Goal: Information Seeking & Learning: Learn about a topic

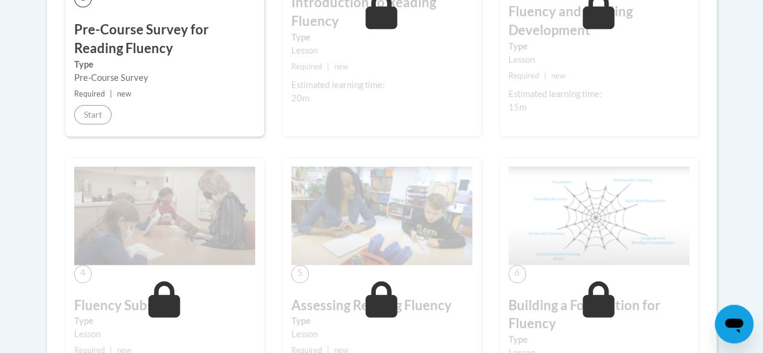
scroll to position [494, 0]
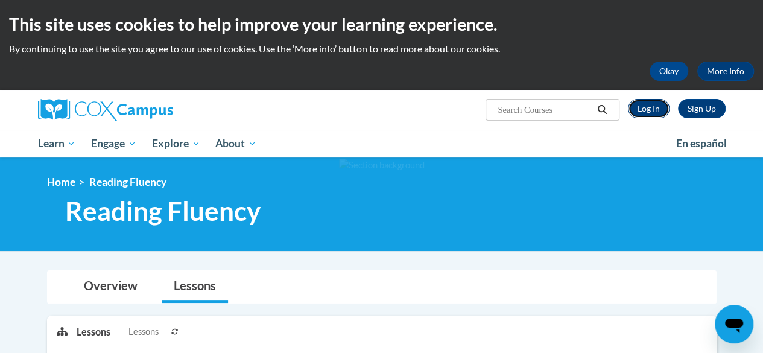
click at [655, 110] on link "Log In" at bounding box center [649, 108] width 42 height 19
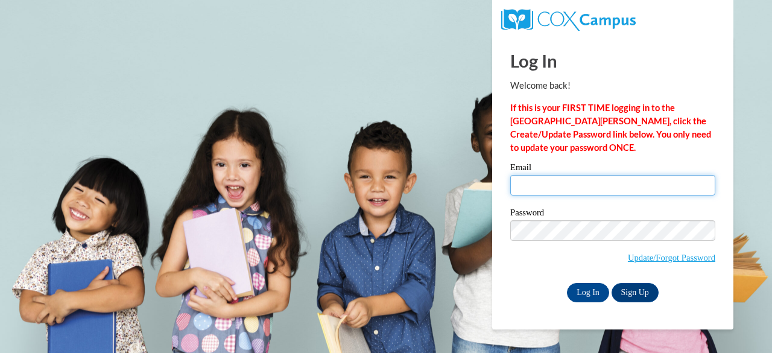
click at [609, 179] on input "Email" at bounding box center [612, 185] width 205 height 21
type input "bharris@kippatl.org"
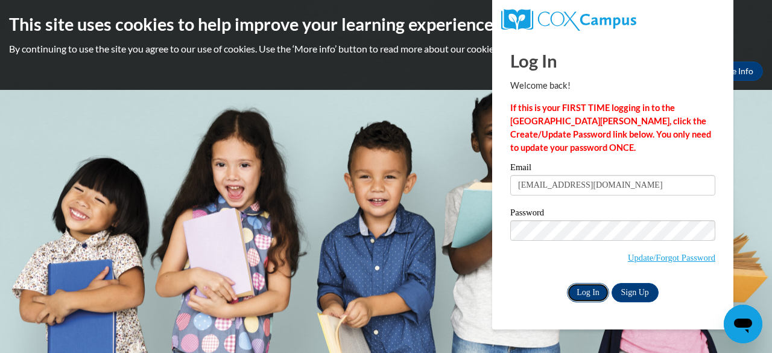
click at [577, 284] on input "Log In" at bounding box center [588, 292] width 42 height 19
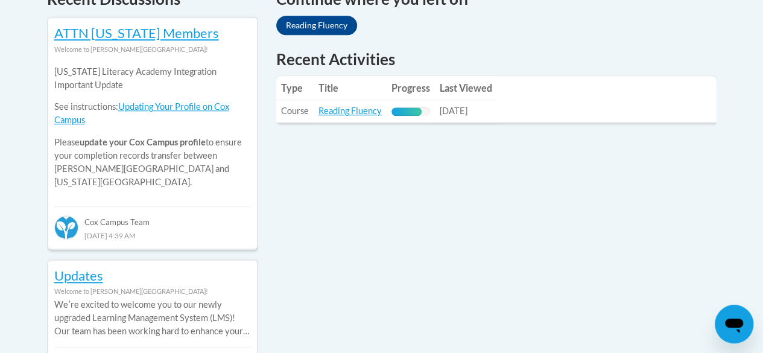
scroll to position [571, 0]
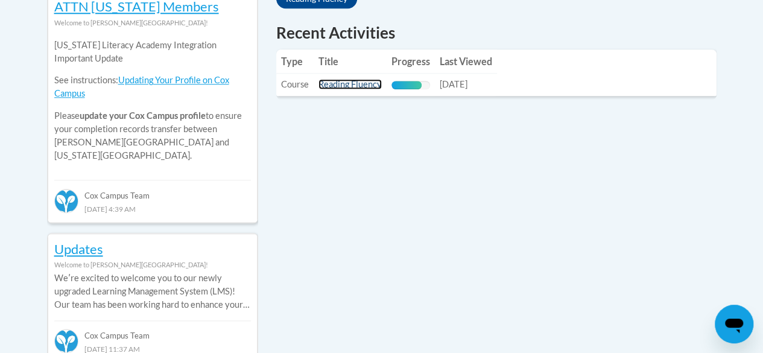
click at [348, 82] on link "Reading Fluency" at bounding box center [350, 84] width 63 height 10
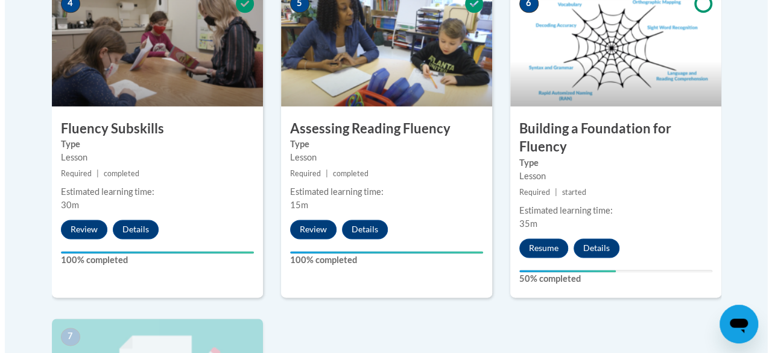
scroll to position [757, 0]
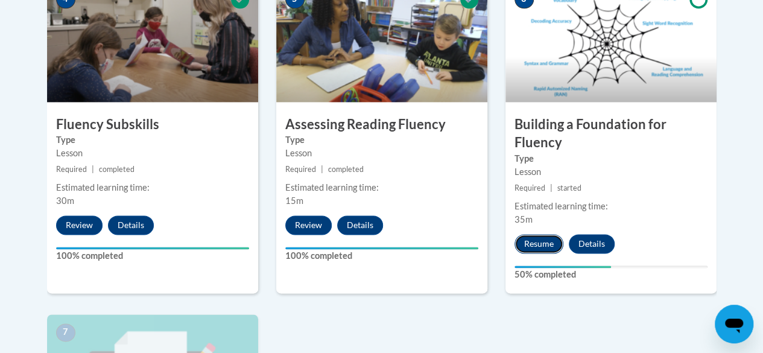
click at [535, 239] on button "Resume" at bounding box center [539, 243] width 49 height 19
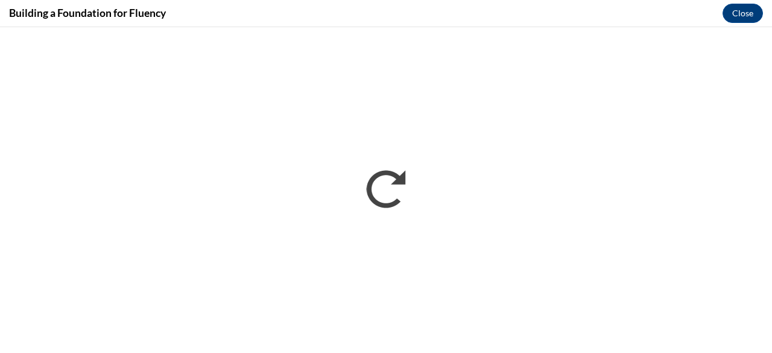
scroll to position [0, 0]
